Goal: Find specific page/section: Find specific page/section

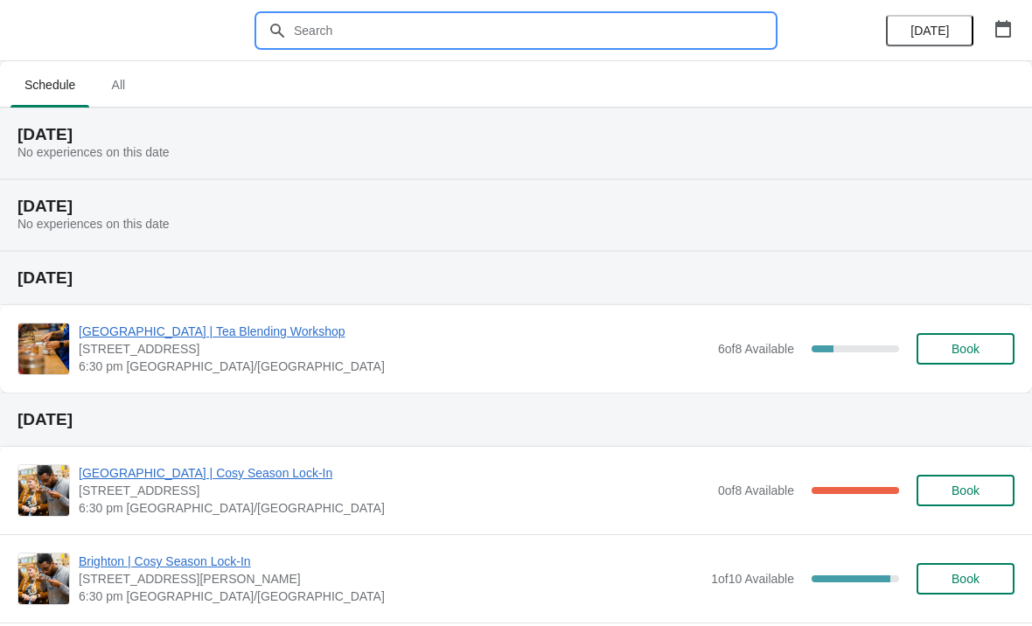
click at [374, 34] on input "text" at bounding box center [533, 30] width 481 height 31
type input "Bath"
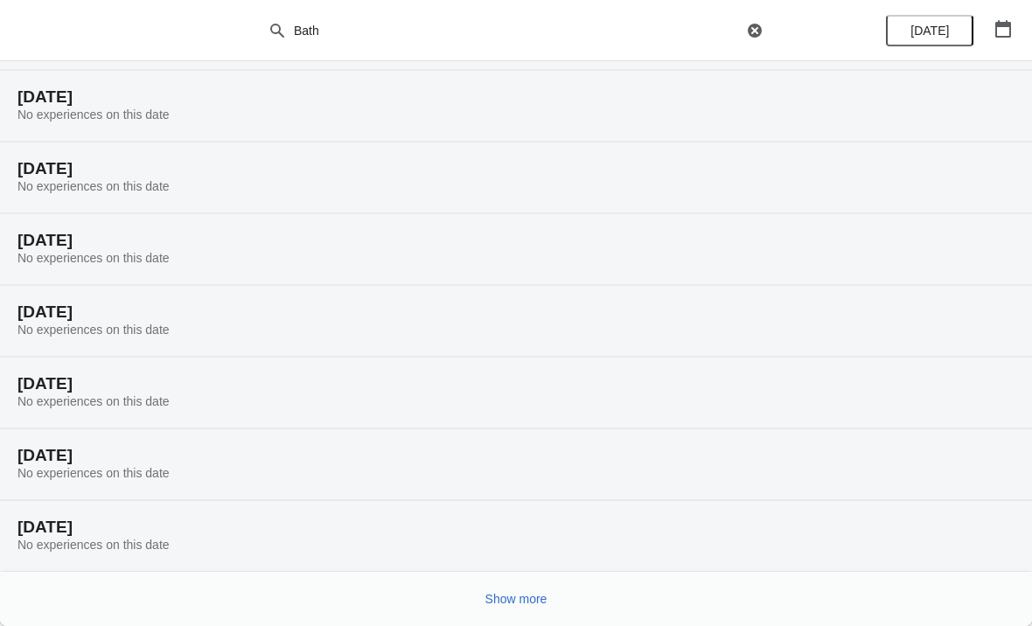
click at [527, 597] on span "Show more" at bounding box center [516, 599] width 62 height 14
click at [545, 600] on span "Show more" at bounding box center [516, 599] width 62 height 14
click at [498, 599] on span "Show more" at bounding box center [516, 599] width 62 height 14
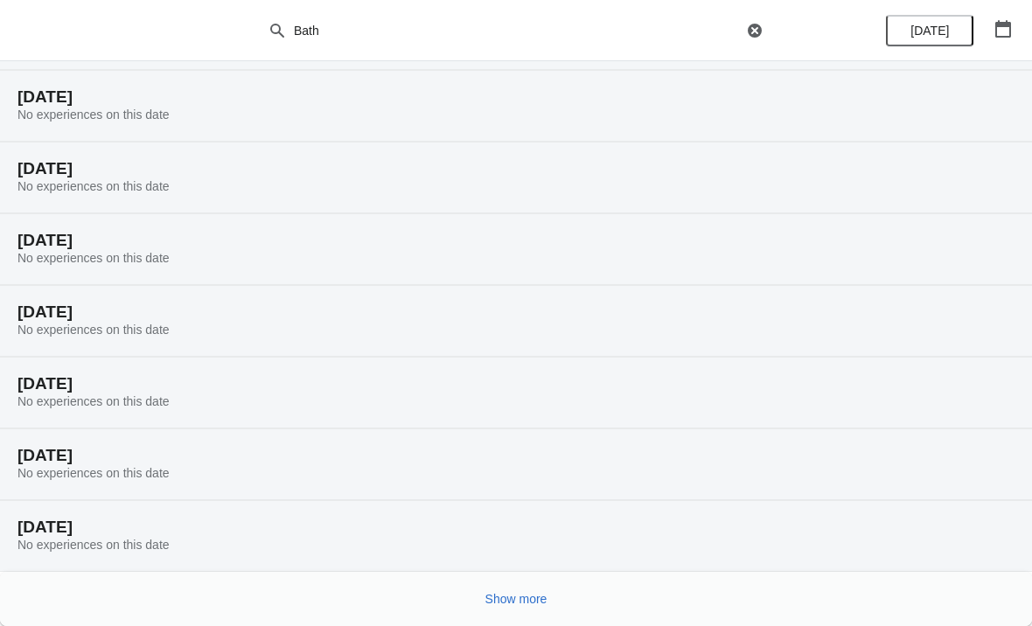
click at [526, 607] on button "Show more" at bounding box center [516, 598] width 76 height 31
click at [527, 603] on span "Show more" at bounding box center [516, 599] width 62 height 14
click at [520, 599] on span "Show more" at bounding box center [516, 599] width 62 height 14
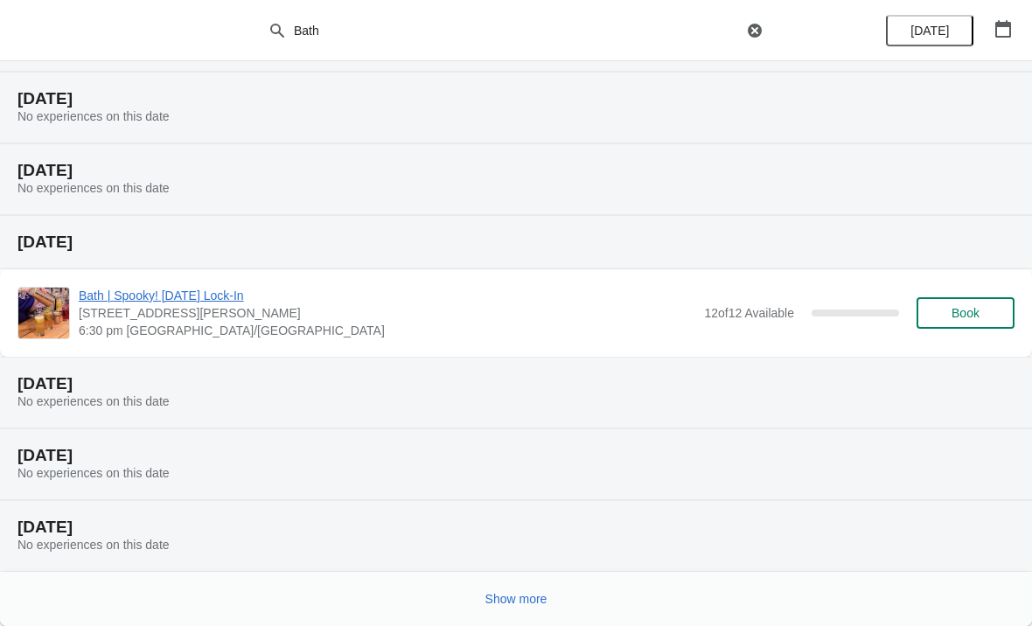
scroll to position [3622, 0]
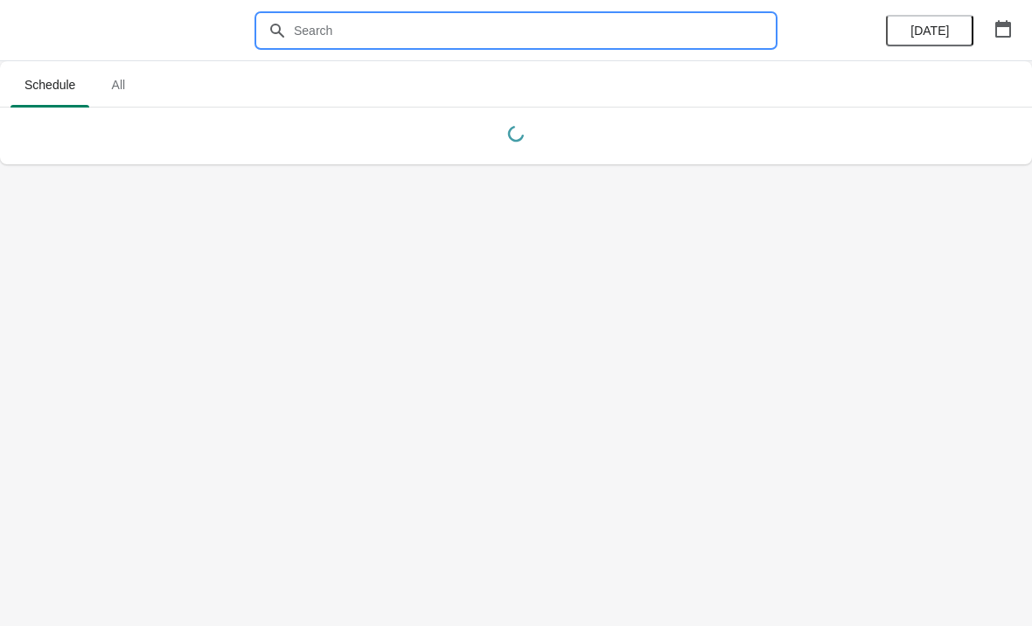
click at [308, 33] on input "text" at bounding box center [533, 30] width 481 height 31
type input "Bath"
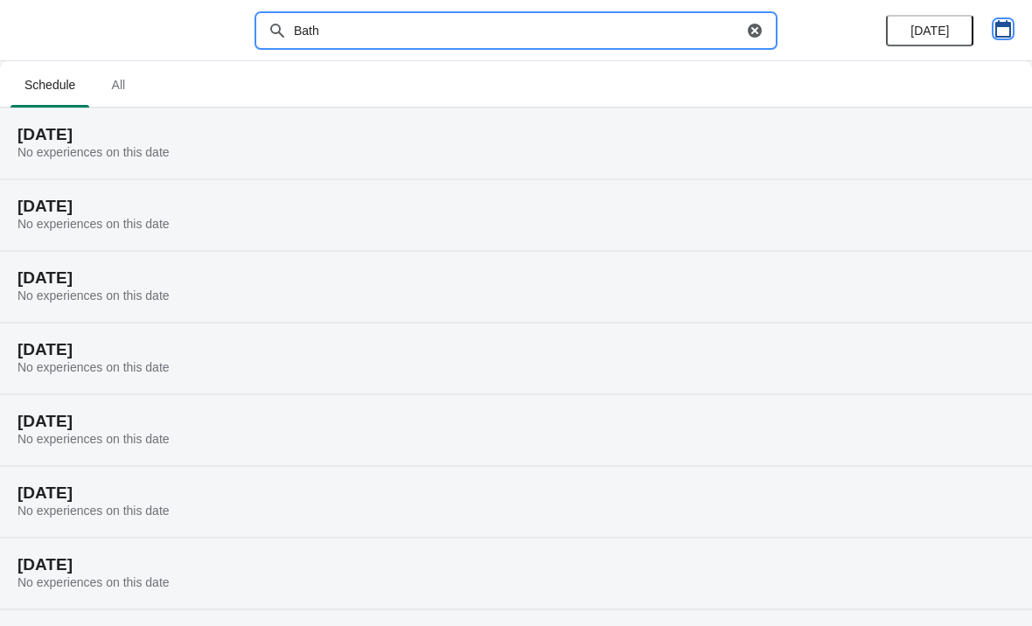
click at [1016, 38] on button "button" at bounding box center [1002, 28] width 31 height 31
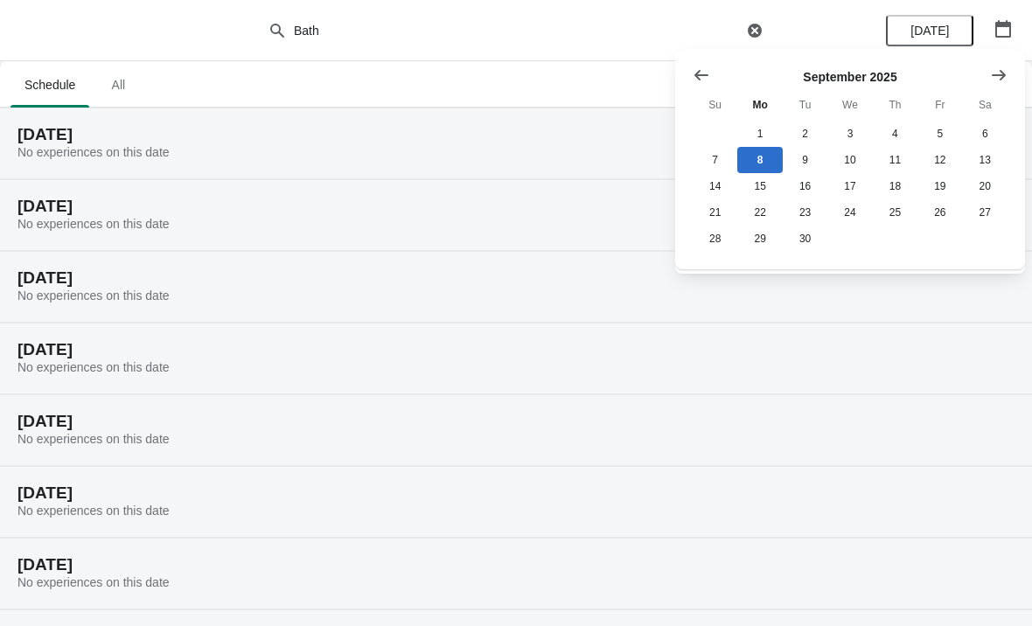
click at [1002, 74] on icon "Show next month, October 2025" at bounding box center [999, 74] width 14 height 10
click at [880, 74] on div at bounding box center [850, 74] width 315 height 17
click at [996, 84] on button "Show next month, November 2025" at bounding box center [998, 74] width 31 height 31
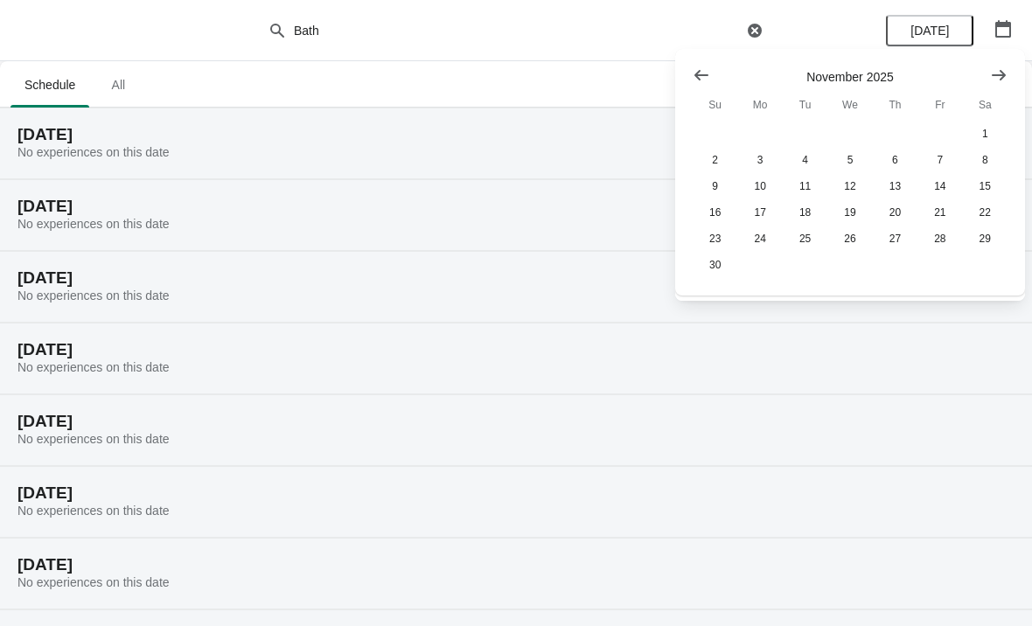
click at [879, 75] on div at bounding box center [850, 74] width 315 height 17
click at [847, 75] on div at bounding box center [850, 74] width 315 height 17
click at [835, 80] on div at bounding box center [850, 74] width 315 height 17
click at [687, 78] on button "Show previous month, October 2025" at bounding box center [701, 74] width 31 height 31
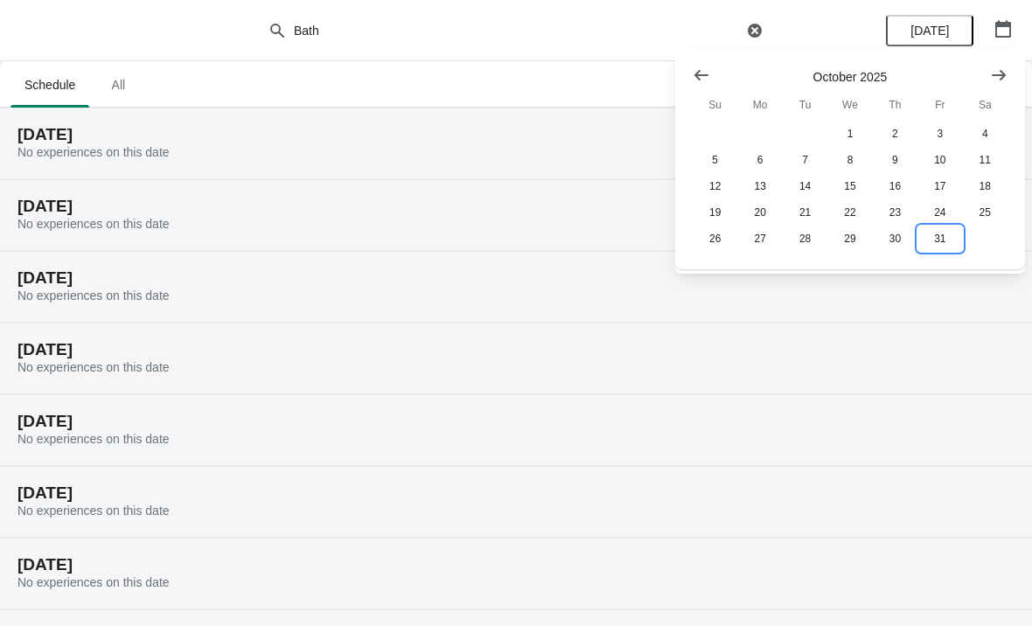
click at [935, 243] on button "31" at bounding box center [939, 239] width 45 height 26
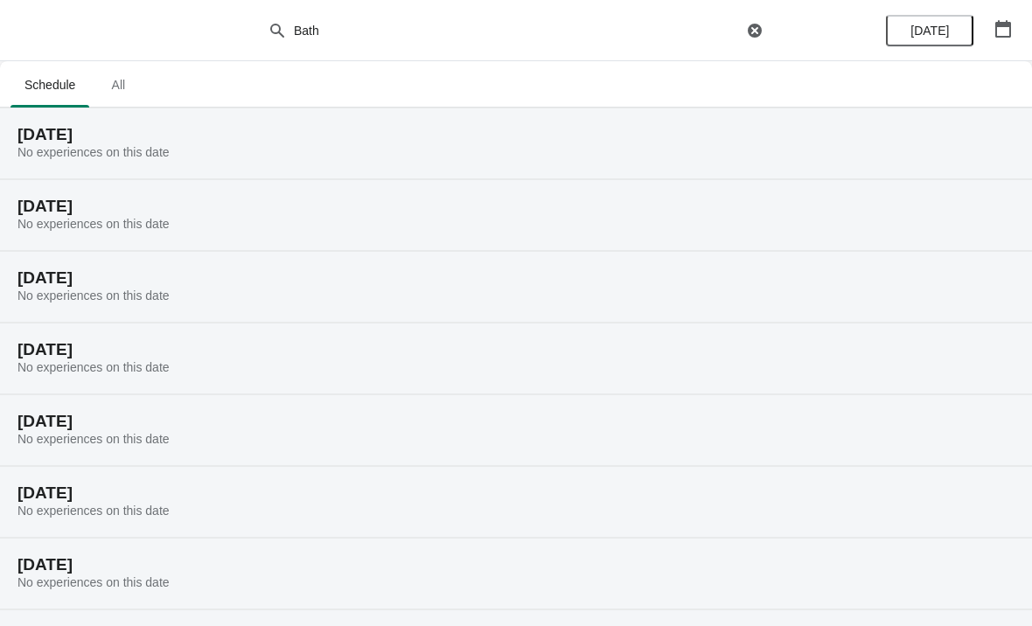
click at [995, 27] on icon "button" at bounding box center [1003, 28] width 16 height 17
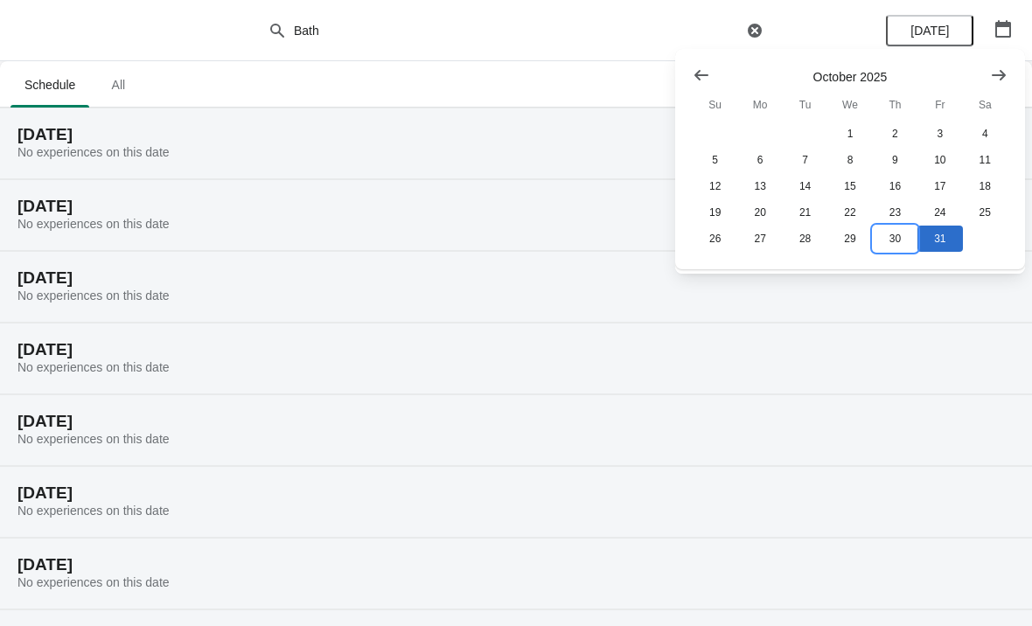
click at [894, 248] on button "30" at bounding box center [895, 239] width 45 height 26
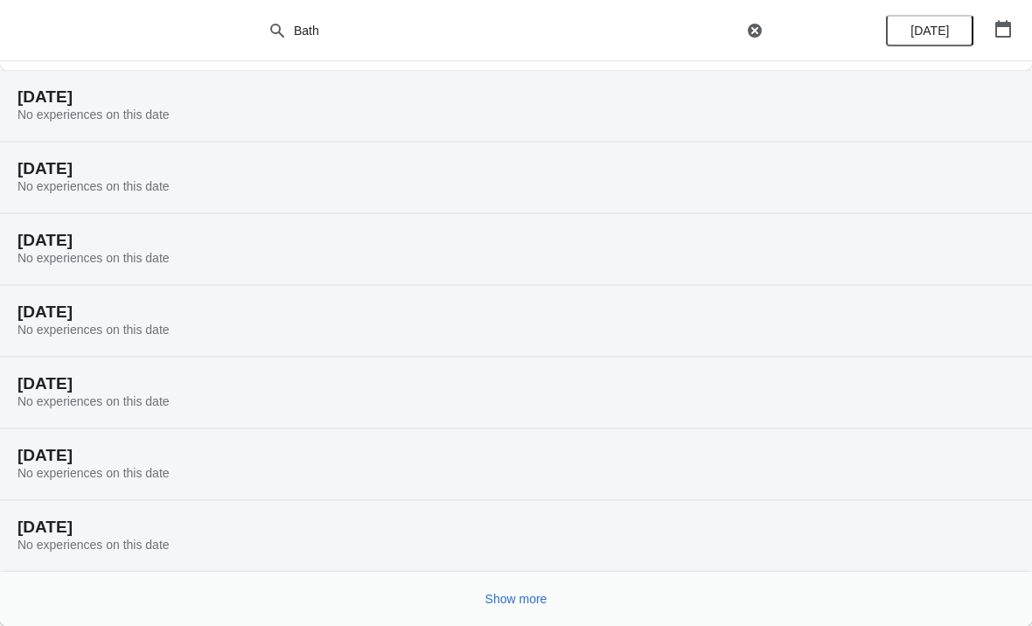
scroll to position [179, 0]
click at [522, 596] on span "Show more" at bounding box center [516, 599] width 62 height 14
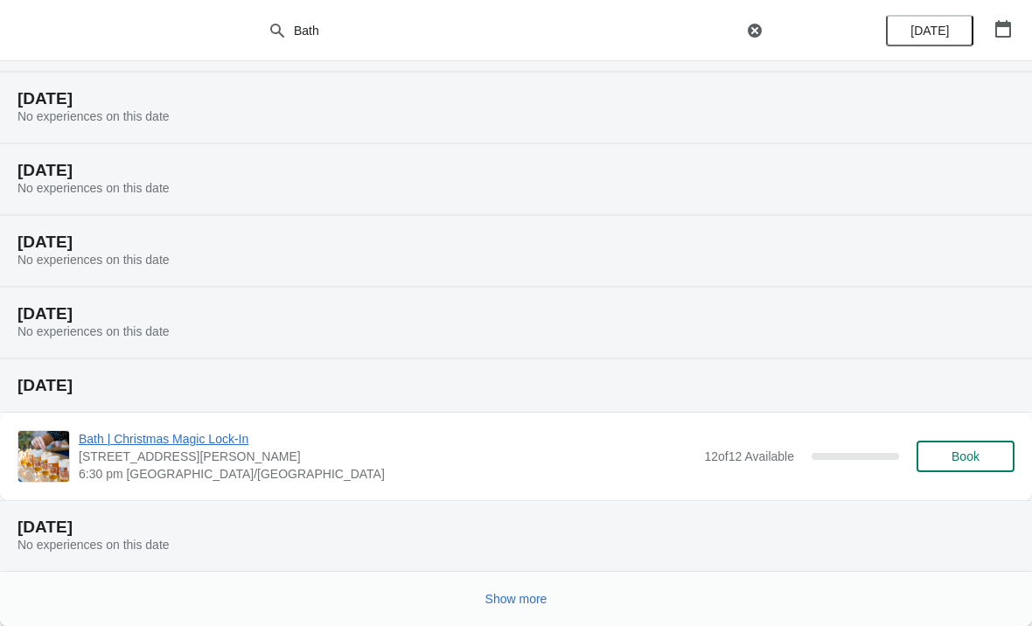
scroll to position [823, 0]
click at [566, 617] on div "Show more" at bounding box center [516, 599] width 1032 height 54
click at [554, 601] on button "Show more" at bounding box center [516, 598] width 76 height 31
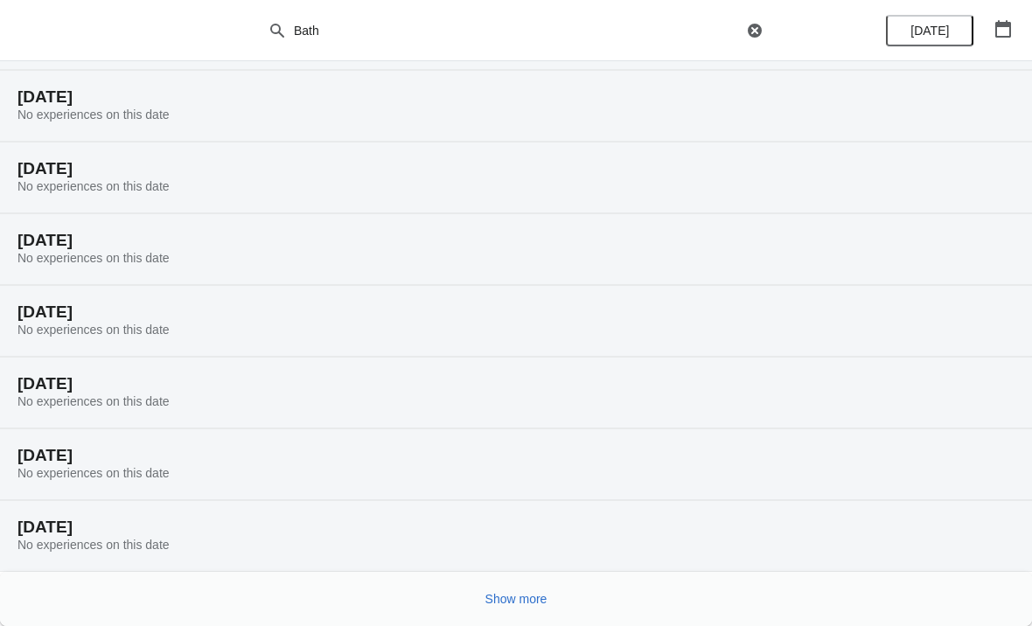
scroll to position [1397, 0]
click at [541, 603] on span "Show more" at bounding box center [516, 599] width 62 height 14
click at [507, 598] on span "Show more" at bounding box center [516, 599] width 62 height 14
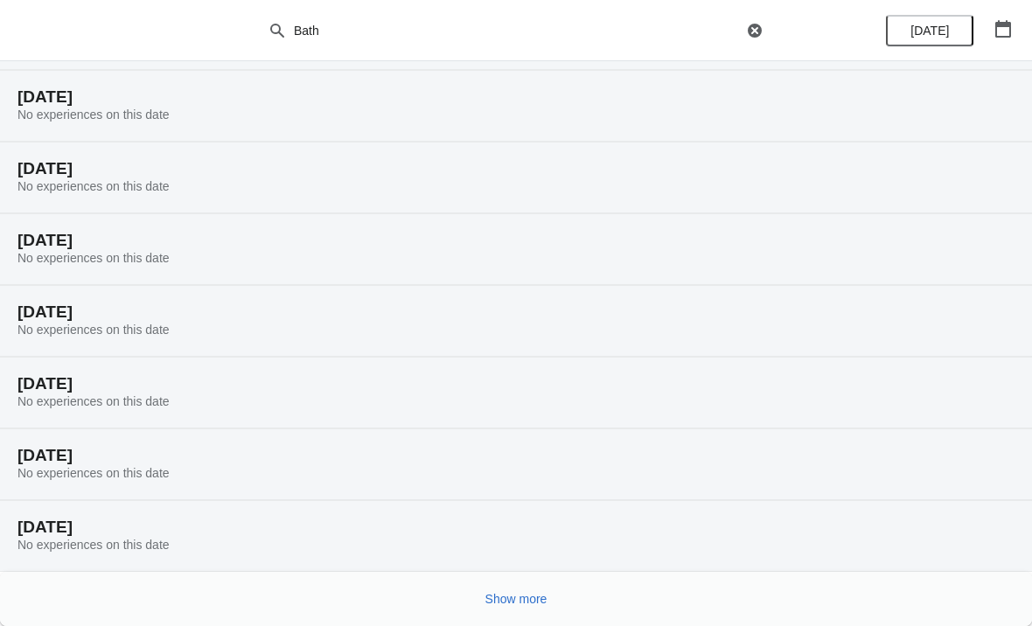
click at [555, 589] on button "Show more" at bounding box center [516, 598] width 76 height 31
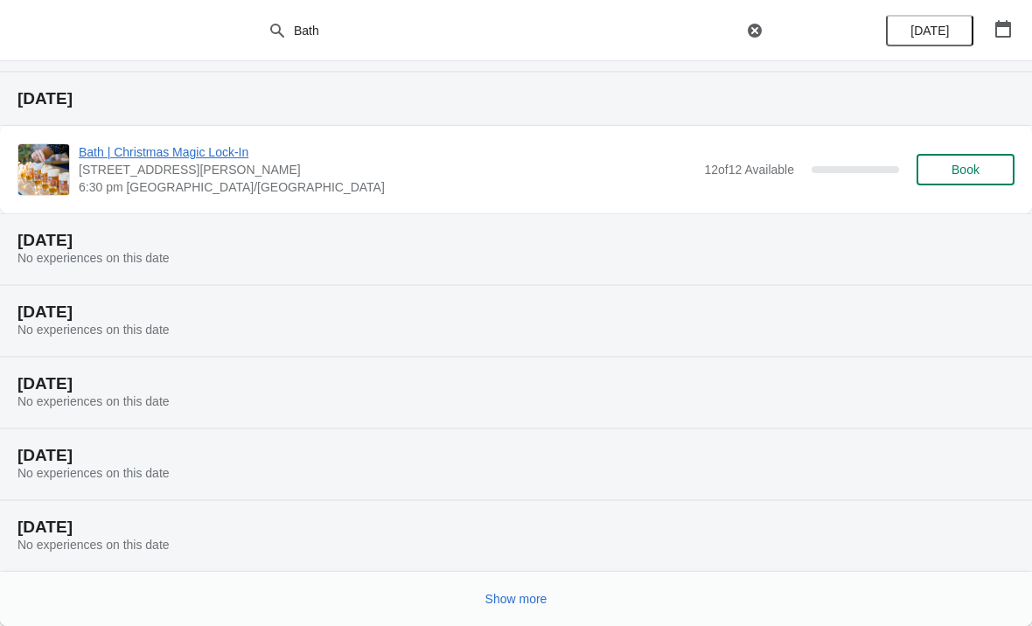
scroll to position [3188, 0]
click at [500, 583] on button "Show more" at bounding box center [516, 598] width 76 height 31
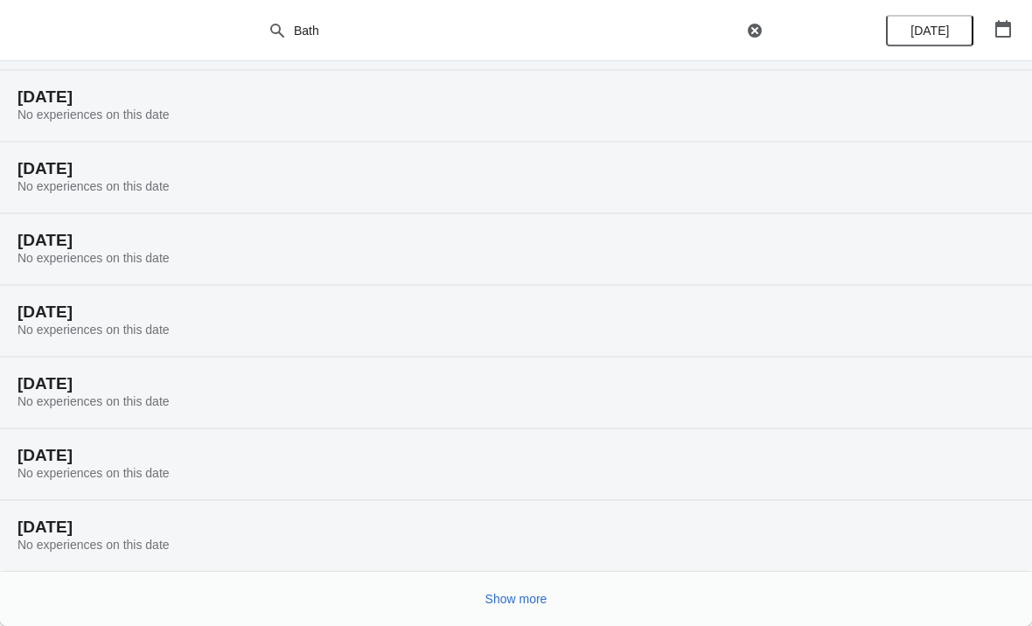
click at [497, 592] on span "Show more" at bounding box center [516, 599] width 62 height 14
click at [489, 594] on span "Show more" at bounding box center [516, 599] width 62 height 14
click at [488, 592] on span "Show more" at bounding box center [516, 599] width 62 height 14
click at [470, 585] on div "Show more" at bounding box center [508, 592] width 1011 height 33
